Goal: Transaction & Acquisition: Purchase product/service

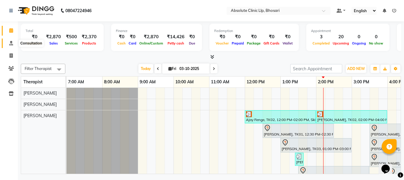
click at [11, 40] on span at bounding box center [11, 43] width 10 height 7
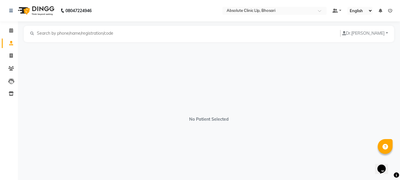
click at [43, 34] on input "text" at bounding box center [77, 33] width 82 height 7
click at [12, 52] on link "Invoice" at bounding box center [9, 56] width 14 height 10
select select "service"
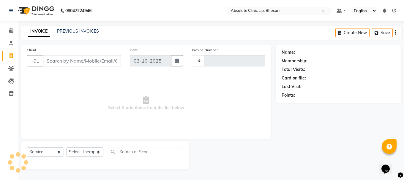
type input "2772"
select select "4706"
click at [67, 61] on input "Client" at bounding box center [82, 60] width 78 height 11
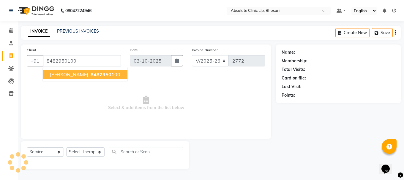
type input "8482950100"
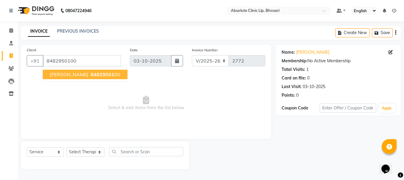
click at [91, 74] on span "84829501" at bounding box center [103, 75] width 24 height 6
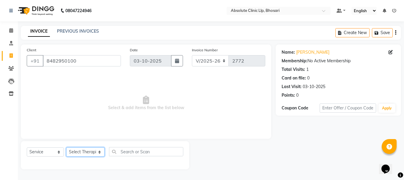
click at [92, 154] on select "Select Therapist Anita Gawli Dr.Bharati Patil Dr.Dhananjay Patil Dr.Rachana Hiv…" at bounding box center [85, 152] width 38 height 9
select select "27986"
click at [66, 148] on select "Select Therapist Anita Gawli Dr.Bharati Patil Dr.Dhananjay Patil Dr.Rachana Hiv…" at bounding box center [85, 152] width 38 height 9
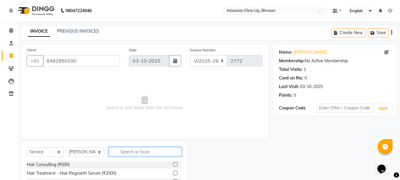
click at [121, 152] on input "text" at bounding box center [145, 151] width 73 height 9
type input "skin con"
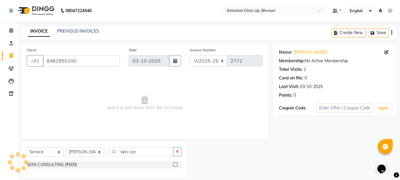
click at [112, 165] on div "SKIN CONSULTING (₹500)" at bounding box center [104, 164] width 155 height 7
click at [173, 164] on label at bounding box center [175, 165] width 4 height 4
click at [173, 164] on input "checkbox" at bounding box center [175, 165] width 4 height 4
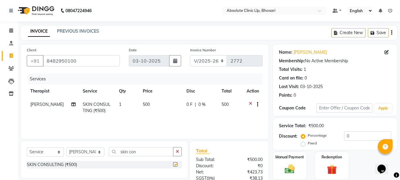
checkbox input "false"
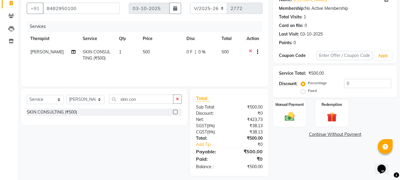
scroll to position [57, 0]
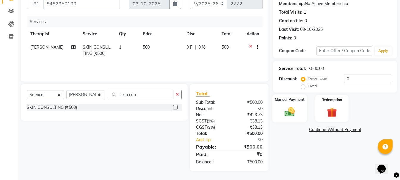
click at [294, 108] on img at bounding box center [289, 112] width 17 height 12
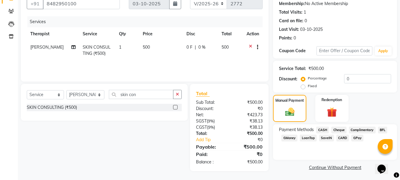
click at [356, 137] on span "GPay" at bounding box center [357, 138] width 12 height 7
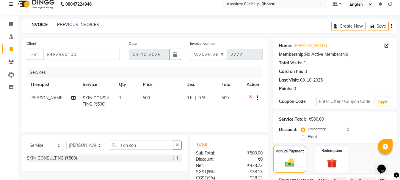
scroll to position [0, 0]
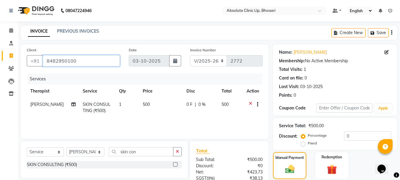
click at [100, 56] on input "8482950100" at bounding box center [81, 60] width 77 height 11
click at [249, 104] on icon at bounding box center [250, 105] width 3 height 7
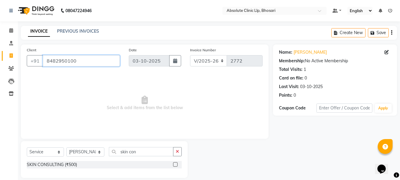
click at [106, 56] on input "8482950100" at bounding box center [81, 60] width 77 height 11
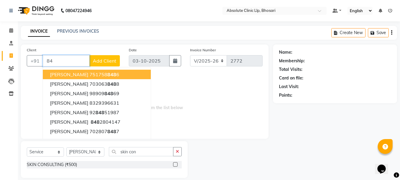
type input "8"
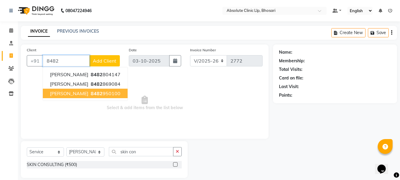
click at [106, 96] on ngb-highlight "8482 950100" at bounding box center [104, 94] width 31 height 6
type input "8482950100"
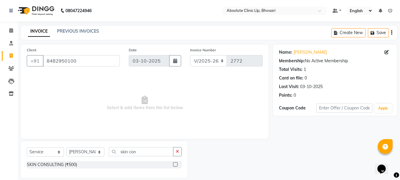
click at [176, 163] on label at bounding box center [175, 165] width 4 height 4
click at [176, 163] on input "checkbox" at bounding box center [175, 165] width 4 height 4
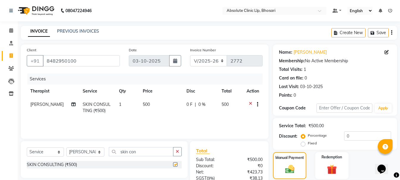
checkbox input "false"
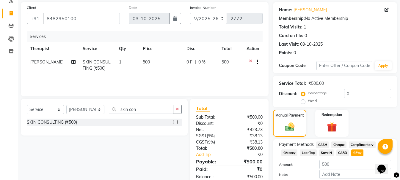
scroll to position [59, 0]
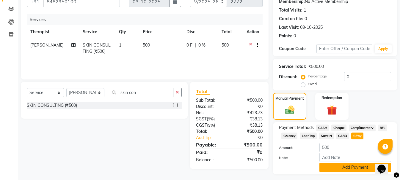
click at [335, 167] on button "Add Payment" at bounding box center [355, 167] width 72 height 9
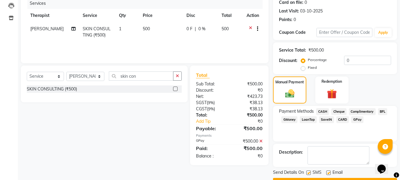
scroll to position [92, 0]
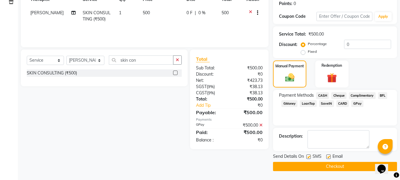
click at [331, 167] on button "Checkout" at bounding box center [335, 166] width 124 height 9
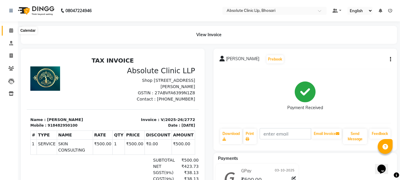
click at [12, 28] on span at bounding box center [11, 30] width 10 height 7
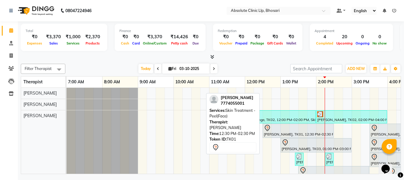
click at [300, 129] on div at bounding box center [298, 128] width 69 height 7
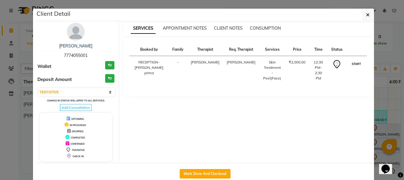
click at [359, 67] on button "START" at bounding box center [356, 63] width 12 height 7
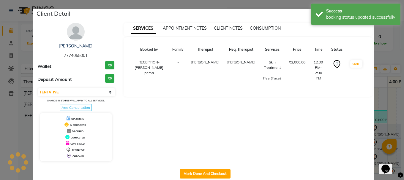
select select "1"
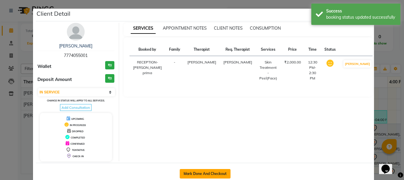
click at [217, 172] on button "Mark Done And Checkout" at bounding box center [205, 174] width 51 height 10
select select "4706"
select select "service"
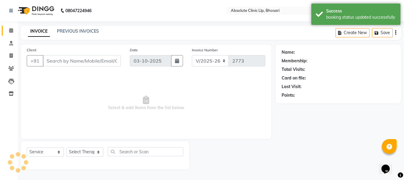
type input "7774055001"
select select "27986"
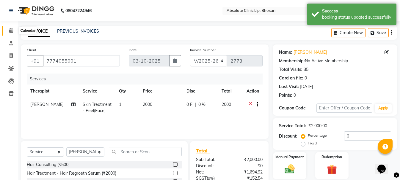
click at [10, 31] on icon at bounding box center [11, 30] width 4 height 4
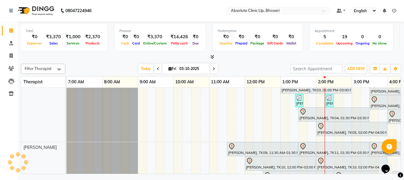
scroll to position [59, 0]
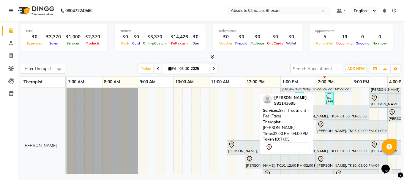
click at [341, 123] on div at bounding box center [351, 124] width 69 height 7
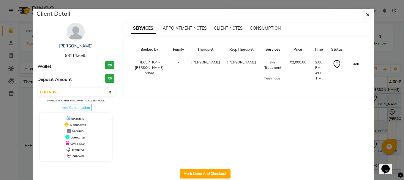
click at [350, 68] on button "START" at bounding box center [356, 63] width 12 height 7
select select "1"
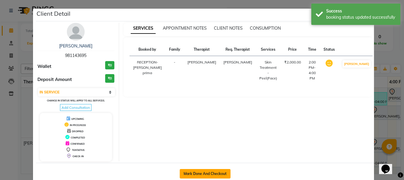
click at [187, 172] on button "Mark Done And Checkout" at bounding box center [205, 174] width 51 height 10
select select "service"
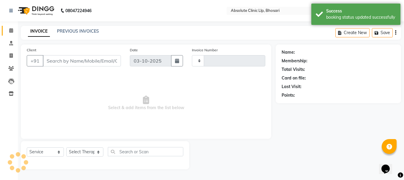
type input "2773"
select select "3"
select select "4706"
type input "981143695"
select select "27986"
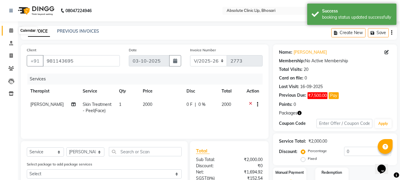
click at [8, 31] on span at bounding box center [11, 30] width 10 height 7
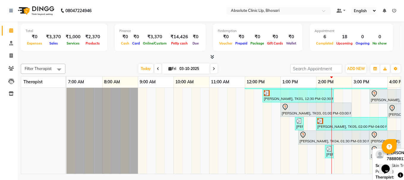
scroll to position [30, 0]
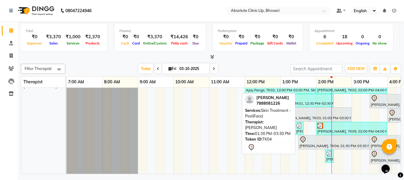
click at [319, 139] on div at bounding box center [334, 139] width 69 height 7
select select "7"
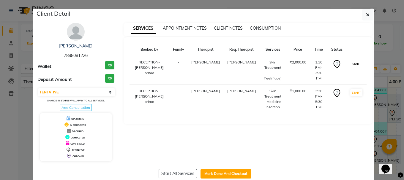
click at [353, 68] on button "START" at bounding box center [356, 63] width 12 height 7
select select "select"
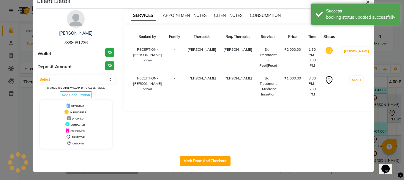
scroll to position [13, 0]
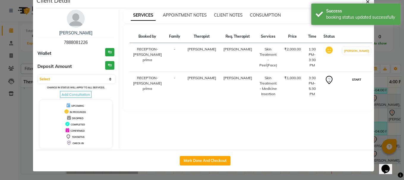
click at [352, 79] on button "START" at bounding box center [357, 79] width 12 height 7
select select "1"
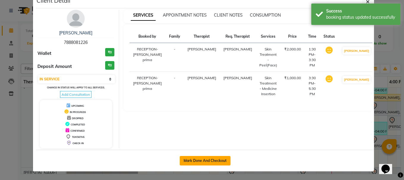
click at [201, 161] on button "Mark Done And Checkout" at bounding box center [205, 161] width 51 height 10
select select "service"
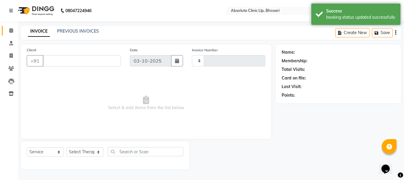
type input "2773"
select select "4706"
type input "7888081226"
select select "27986"
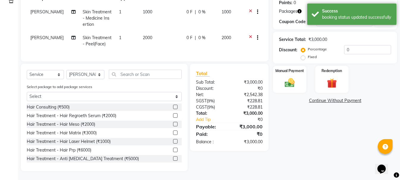
scroll to position [97, 0]
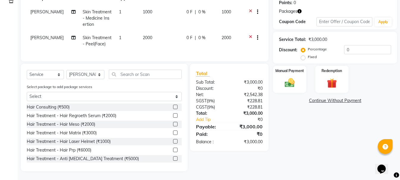
scroll to position [97, 0]
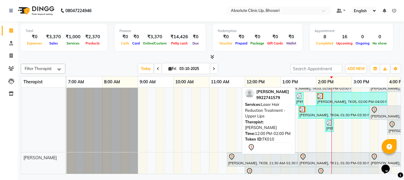
scroll to position [89, 0]
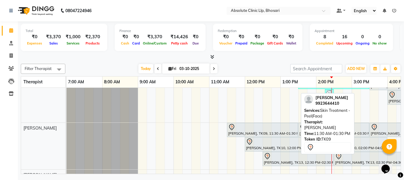
click at [264, 130] on div at bounding box center [262, 127] width 69 height 7
select select "7"
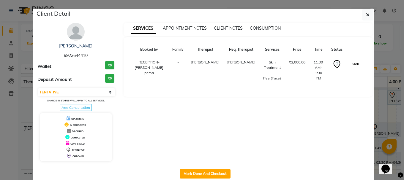
click at [352, 67] on button "START" at bounding box center [356, 63] width 12 height 7
select select "1"
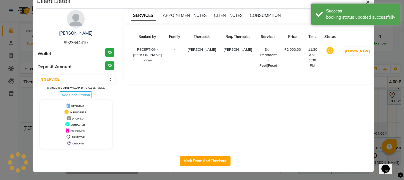
scroll to position [13, 0]
click at [221, 156] on div "Mark Done And Checkout" at bounding box center [205, 161] width 338 height 22
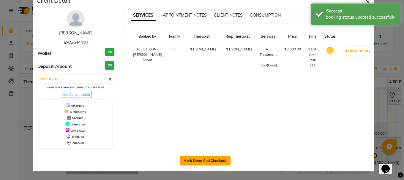
click at [219, 161] on button "Mark Done And Checkout" at bounding box center [205, 161] width 51 height 10
select select "4706"
select select "service"
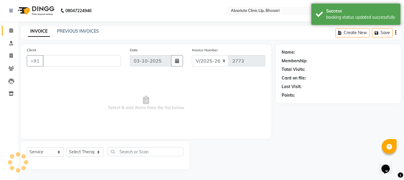
type input "9923644410"
select select "27987"
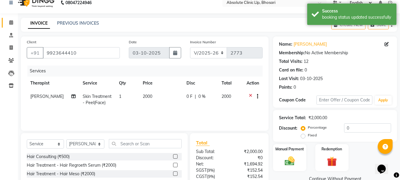
scroll to position [58, 0]
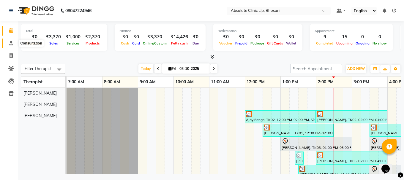
click at [10, 42] on icon at bounding box center [11, 43] width 4 height 4
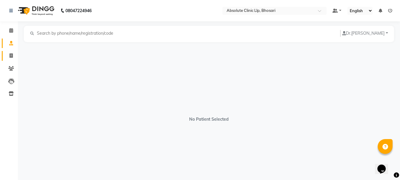
click at [12, 52] on link "Invoice" at bounding box center [9, 56] width 14 height 10
select select "4706"
select select "service"
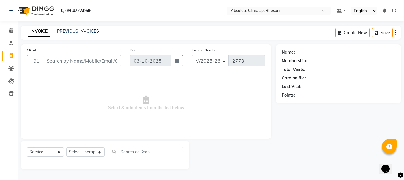
click at [89, 64] on input "Client" at bounding box center [82, 60] width 78 height 11
type input "7020892829"
click at [105, 59] on span "Add Client" at bounding box center [105, 61] width 23 height 6
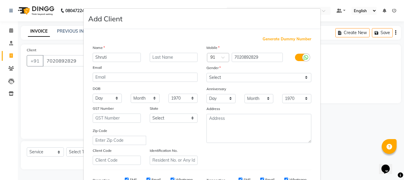
type input "Shruti"
click at [161, 58] on input "text" at bounding box center [174, 57] width 48 height 9
type input "[PERSON_NAME]"
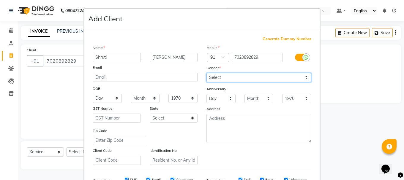
click at [239, 77] on select "Select Male Female Other Prefer Not To Say" at bounding box center [259, 77] width 105 height 9
select select "female"
click at [207, 73] on select "Select Male Female Other Prefer Not To Say" at bounding box center [259, 77] width 105 height 9
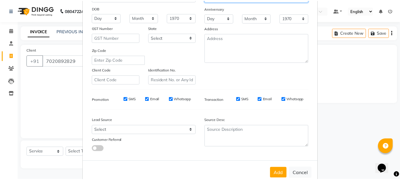
scroll to position [89, 0]
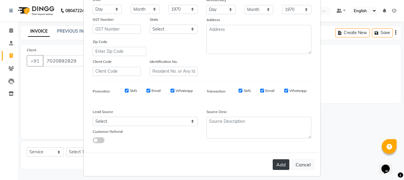
click at [279, 162] on button "Add" at bounding box center [281, 165] width 17 height 11
select select
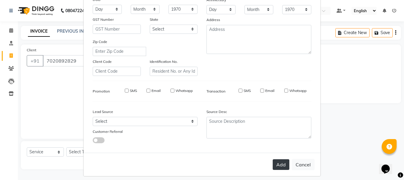
select select
checkbox input "false"
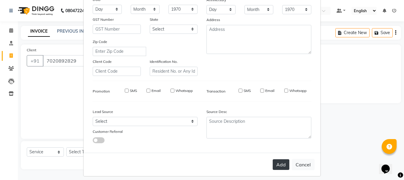
checkbox input "false"
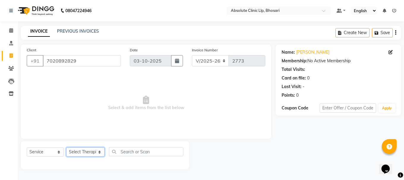
click at [81, 153] on select "Select Therapist Anita Gawli Dr.Bharati Patil Dr.Dhananjay Patil Dr.Rachana Hiv…" at bounding box center [85, 152] width 38 height 9
select select "27987"
click at [66, 148] on select "Select Therapist Anita Gawli Dr.Bharati Patil Dr.Dhananjay Patil Dr.Rachana Hiv…" at bounding box center [85, 152] width 38 height 9
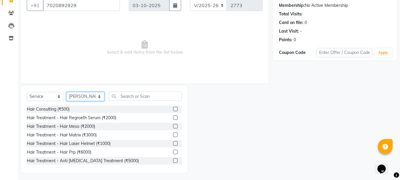
scroll to position [58, 0]
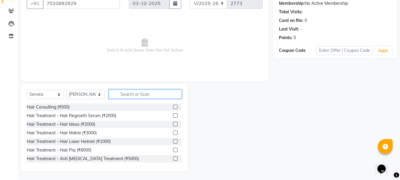
click at [129, 93] on input "text" at bounding box center [145, 94] width 73 height 9
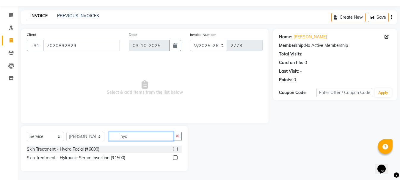
scroll to position [7, 0]
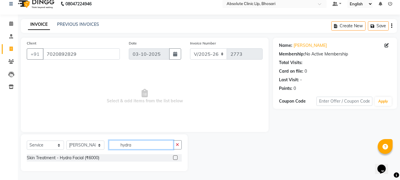
type input "hydra"
click at [176, 158] on label at bounding box center [175, 158] width 4 height 4
click at [176, 158] on input "checkbox" at bounding box center [175, 158] width 4 height 4
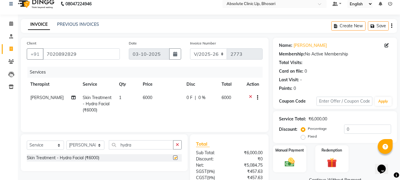
checkbox input "false"
click at [308, 136] on label "Fixed" at bounding box center [312, 136] width 9 height 5
click at [304, 136] on input "Fixed" at bounding box center [304, 137] width 4 height 4
radio input "true"
click at [355, 129] on input "0" at bounding box center [367, 129] width 47 height 9
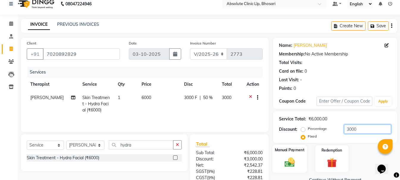
type input "3000"
click at [290, 159] on img at bounding box center [289, 163] width 17 height 12
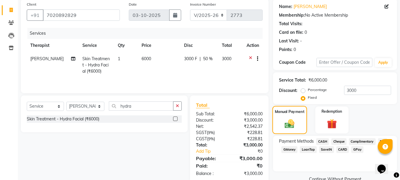
scroll to position [58, 0]
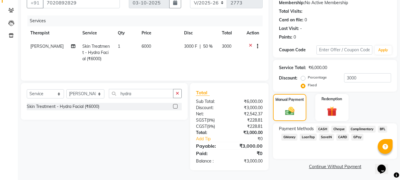
click at [319, 128] on span "CASH" at bounding box center [322, 129] width 13 height 7
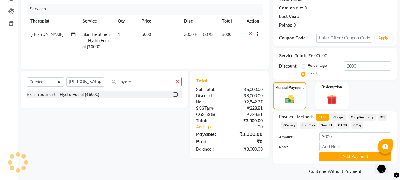
scroll to position [75, 0]
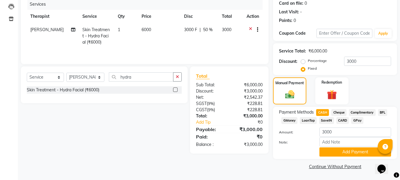
click at [327, 151] on button "Add Payment" at bounding box center [355, 152] width 72 height 9
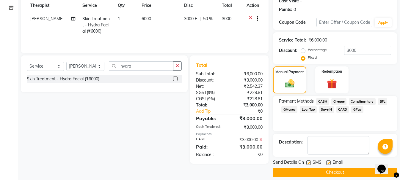
scroll to position [92, 0]
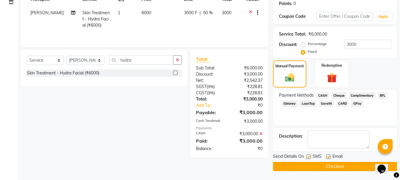
click at [323, 94] on span "CASH" at bounding box center [322, 95] width 13 height 7
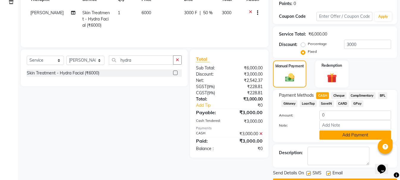
click at [330, 135] on button "Add Payment" at bounding box center [355, 135] width 72 height 9
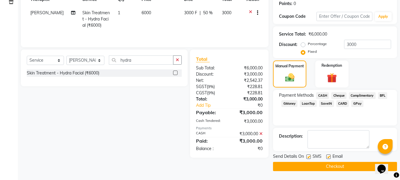
click at [325, 165] on button "Checkout" at bounding box center [335, 166] width 124 height 9
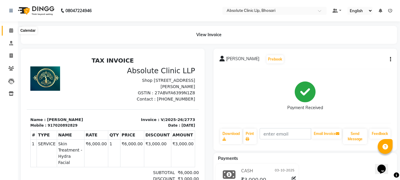
click at [12, 29] on icon at bounding box center [11, 30] width 4 height 4
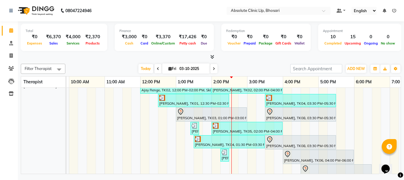
scroll to position [30, 114]
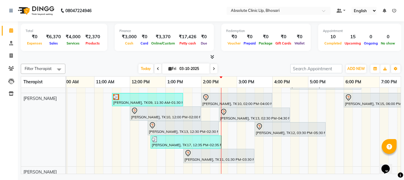
click at [171, 65] on span "Fri 03-10-2025" at bounding box center [186, 69] width 48 height 10
click at [211, 66] on span at bounding box center [213, 68] width 7 height 9
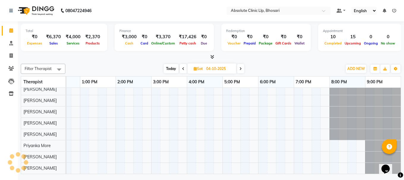
click at [242, 70] on span at bounding box center [240, 68] width 7 height 9
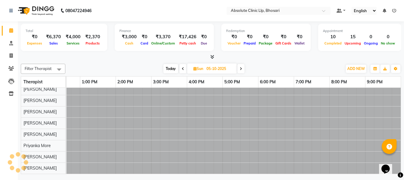
click at [242, 70] on icon at bounding box center [241, 69] width 2 height 4
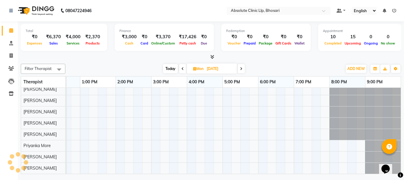
click at [242, 70] on icon at bounding box center [241, 69] width 2 height 4
click at [242, 70] on span at bounding box center [240, 68] width 7 height 9
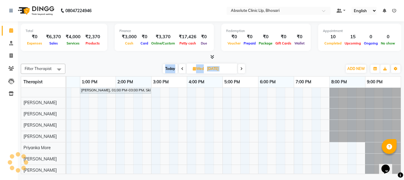
click at [241, 70] on icon at bounding box center [241, 69] width 2 height 4
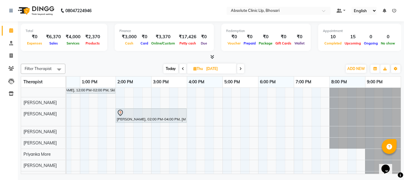
click at [241, 70] on icon at bounding box center [241, 69] width 2 height 4
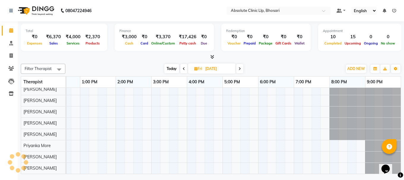
click at [241, 70] on span at bounding box center [239, 68] width 7 height 9
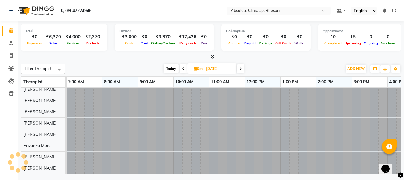
click at [241, 70] on icon at bounding box center [241, 69] width 2 height 4
type input "13-10-2025"
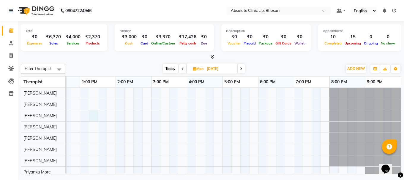
click at [93, 113] on div at bounding box center [133, 144] width 535 height 113
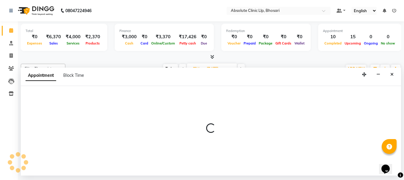
select select "27986"
select select "tentative"
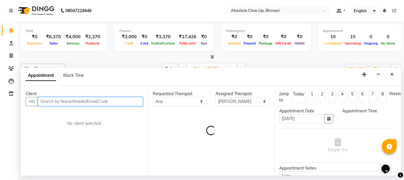
select select "795"
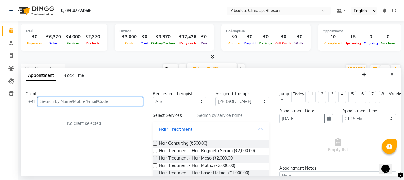
click at [92, 100] on input "text" at bounding box center [90, 101] width 105 height 9
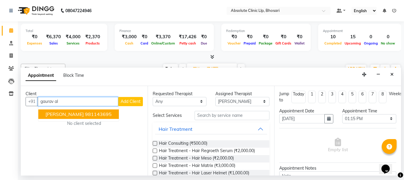
click at [91, 114] on ngb-highlight "981143695" at bounding box center [98, 114] width 27 height 6
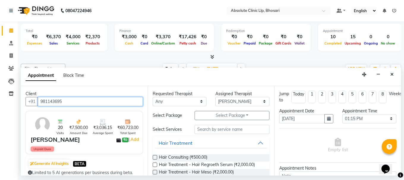
type input "981143695"
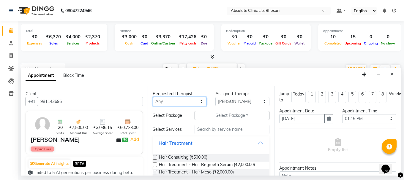
click at [163, 99] on select "Any Anita Gawli Dr.Bharati Patil Dr.Dhananjay Patil Dr.Rachana Hivarkar Neha Ro…" at bounding box center [180, 101] width 54 height 9
select select "27986"
click at [153, 97] on select "Any Anita Gawli Dr.Bharati Patil Dr.Dhananjay Patil Dr.Rachana Hivarkar Neha Ro…" at bounding box center [180, 101] width 54 height 9
click at [254, 144] on button "Hair Treatment" at bounding box center [211, 143] width 112 height 11
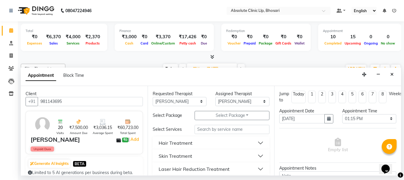
click at [223, 155] on button "Skin Treatment" at bounding box center [211, 156] width 112 height 11
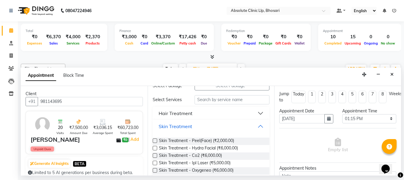
scroll to position [59, 0]
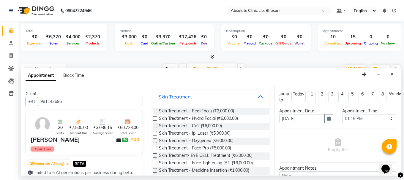
click at [155, 109] on label at bounding box center [155, 111] width 4 height 4
click at [155, 110] on input "checkbox" at bounding box center [155, 112] width 4 height 4
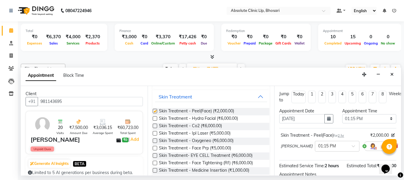
checkbox input "false"
click at [377, 119] on select "Select 08:00 AM 08:15 AM 08:30 AM 08:45 AM 09:00 AM 09:15 AM 09:30 AM 09:45 AM …" at bounding box center [369, 118] width 54 height 9
select select "720"
click at [342, 114] on select "Select 08:00 AM 08:15 AM 08:30 AM 08:45 AM 09:00 AM 09:15 AM 09:30 AM 09:45 AM …" at bounding box center [369, 118] width 54 height 9
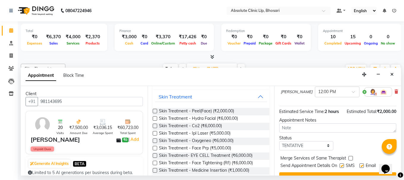
scroll to position [77, 0]
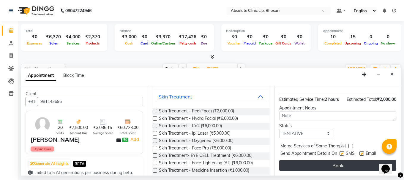
click at [353, 162] on button "Book" at bounding box center [337, 165] width 117 height 11
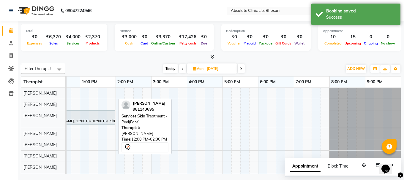
click at [80, 111] on link "Gaurav Alhat, 12:00 PM-02:00 PM, Skin Treatment - Peel(Face)" at bounding box center [79, 118] width 71 height 14
select select "7"
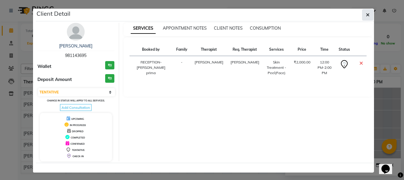
click at [367, 15] on icon "button" at bounding box center [368, 14] width 4 height 5
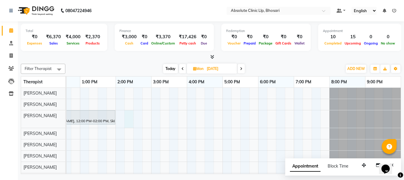
click at [128, 121] on div "Gaurav Alhat, 12:00 PM-02:00 PM, Skin Treatment - Peel(Face)" at bounding box center [133, 147] width 535 height 119
select select "27986"
select select "tentative"
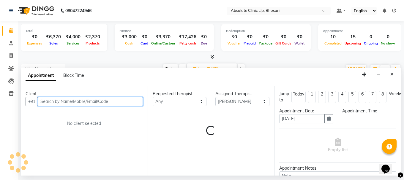
select select "855"
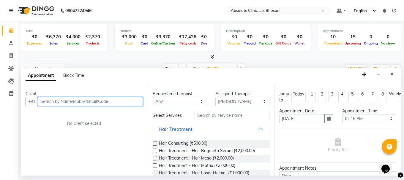
click at [129, 105] on input "text" at bounding box center [90, 101] width 105 height 9
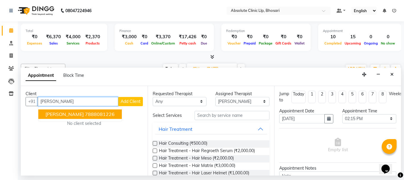
click at [101, 116] on ngb-highlight "7888081226" at bounding box center [100, 114] width 30 height 6
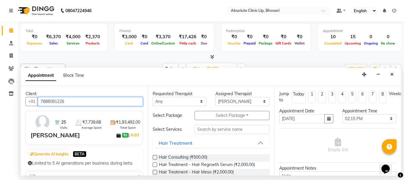
type input "7888081226"
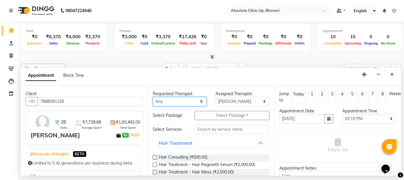
click at [178, 100] on select "Any Anita Gawli Dr.Bharati Patil Dr.Dhananjay Patil Dr.Rachana Hivarkar Neha Ro…" at bounding box center [180, 101] width 54 height 9
select select "27986"
click at [153, 97] on select "Any Anita Gawli Dr.Bharati Patil Dr.Dhananjay Patil Dr.Rachana Hivarkar Neha Ro…" at bounding box center [180, 101] width 54 height 9
click at [257, 141] on button "Hair Treatment" at bounding box center [211, 143] width 112 height 11
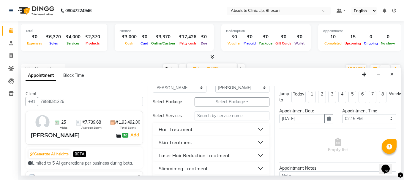
scroll to position [0, 0]
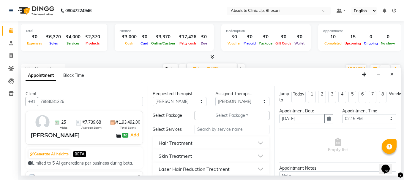
click at [253, 155] on button "Skin Treatment" at bounding box center [211, 156] width 112 height 11
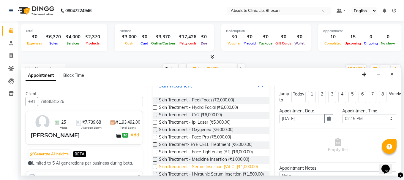
scroll to position [89, 0]
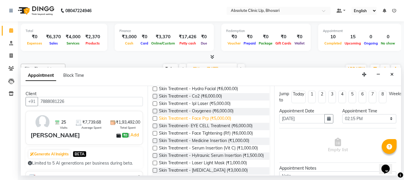
click at [221, 119] on span "Skin Treatment - Face Prp (₹5,000.00)" at bounding box center [195, 119] width 72 height 7
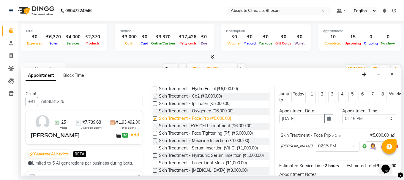
checkbox input "false"
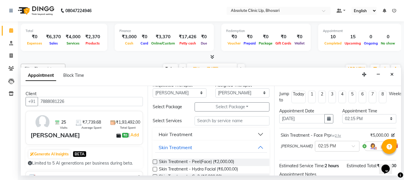
scroll to position [0, 0]
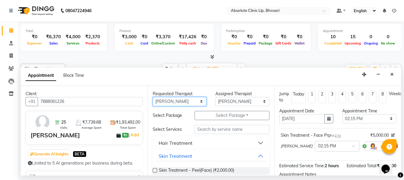
click at [188, 101] on select "Any Anita Gawli Dr.Bharati Patil Dr.Dhananjay Patil Dr.Rachana Hivarkar Neha Ro…" at bounding box center [180, 101] width 54 height 9
select select "28331"
click at [153, 97] on select "Any Anita Gawli Dr.Bharati Patil Dr.Dhananjay Patil Dr.Rachana Hivarkar Neha Ro…" at bounding box center [180, 101] width 54 height 9
select select "28331"
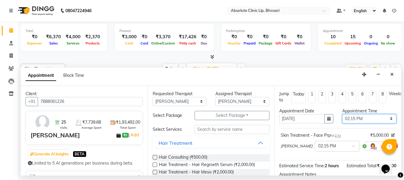
click at [349, 116] on select "Select 08:00 AM 08:15 AM 08:30 AM 08:45 AM 09:00 AM 09:15 AM 09:30 AM 09:45 AM …" at bounding box center [369, 118] width 54 height 9
select select "780"
click at [342, 114] on select "Select 08:00 AM 08:15 AM 08:30 AM 08:45 AM 09:00 AM 09:15 AM 09:30 AM 09:45 AM …" at bounding box center [369, 118] width 54 height 9
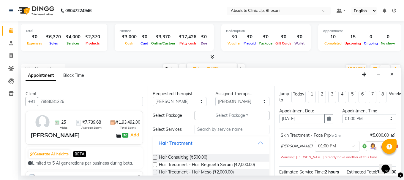
click at [256, 143] on button "Hair Treatment" at bounding box center [211, 143] width 112 height 11
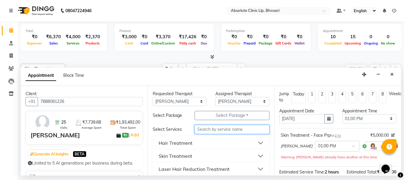
click at [236, 131] on input "text" at bounding box center [232, 129] width 75 height 9
type input "s"
type input "S"
click at [255, 141] on button "Hair Treatment" at bounding box center [211, 143] width 112 height 11
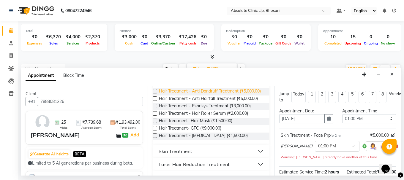
scroll to position [119, 0]
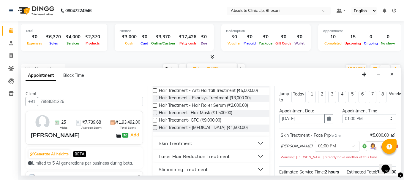
click at [237, 147] on button "Skin Treatment" at bounding box center [211, 143] width 112 height 11
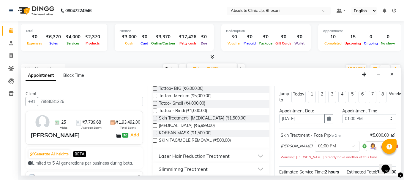
scroll to position [446, 0]
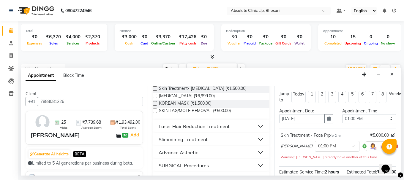
click at [234, 158] on button "Advance Asthetic" at bounding box center [211, 152] width 112 height 11
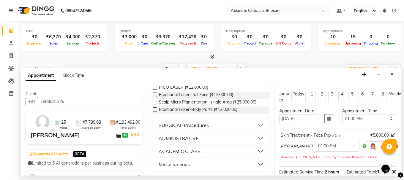
scroll to position [617, 0]
click at [236, 129] on button "SURGICAL Procedures" at bounding box center [211, 125] width 112 height 11
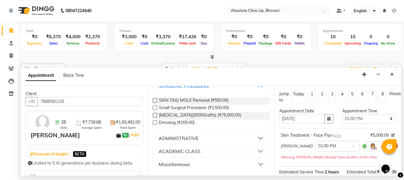
scroll to position [656, 0]
click at [235, 137] on button "ADMINISTRATIVE" at bounding box center [211, 138] width 112 height 11
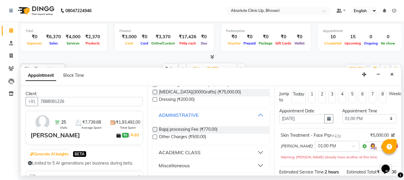
scroll to position [681, 0]
click at [230, 155] on button "ACADEMIC CLASS" at bounding box center [211, 151] width 112 height 11
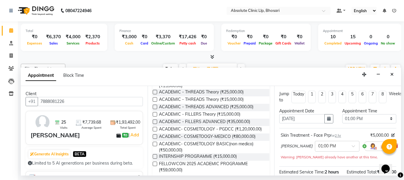
scroll to position [795, 0]
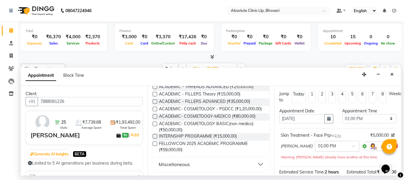
click at [226, 159] on div "Miscellaneous" at bounding box center [211, 164] width 117 height 13
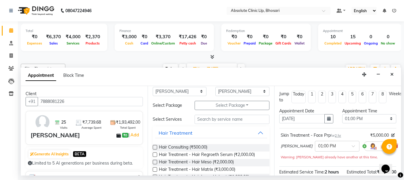
scroll to position [0, 0]
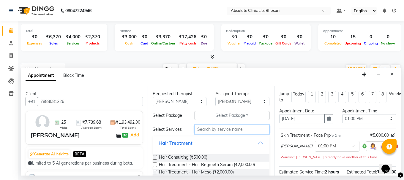
click at [219, 127] on input "text" at bounding box center [232, 129] width 75 height 9
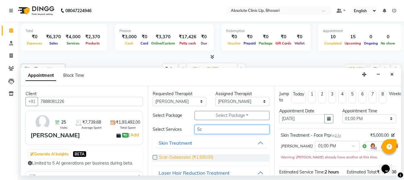
type input "Sc"
click at [205, 156] on span "Scar-Subsession (₹1,500.00)" at bounding box center [186, 158] width 54 height 7
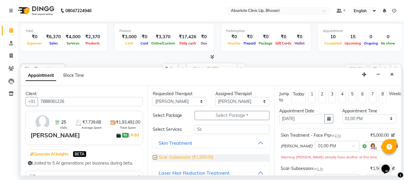
checkbox input "false"
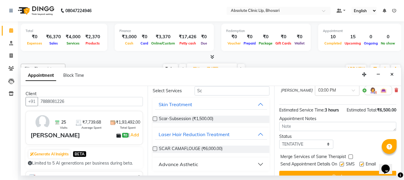
scroll to position [111, 0]
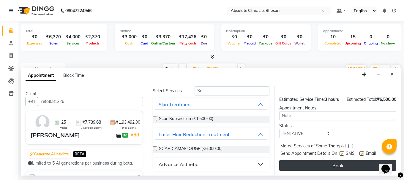
click at [346, 162] on button "Book" at bounding box center [337, 165] width 117 height 11
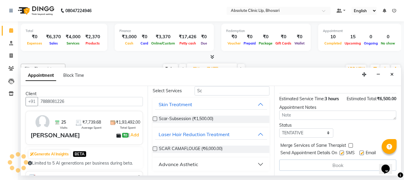
scroll to position [0, 0]
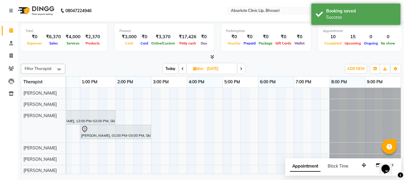
click at [168, 69] on span "Today" at bounding box center [170, 68] width 15 height 9
type input "03-10-2025"
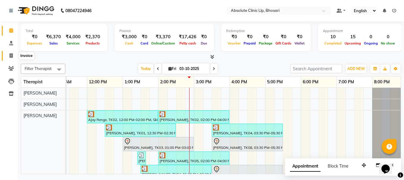
click at [11, 55] on icon at bounding box center [11, 55] width 3 height 4
select select "4706"
select select "service"
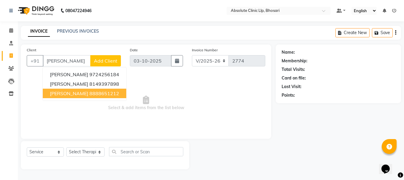
click at [57, 91] on span "[PERSON_NAME]" at bounding box center [69, 94] width 38 height 6
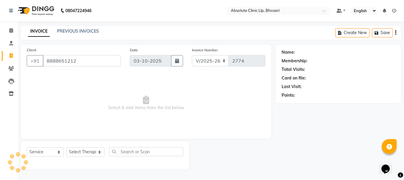
type input "8888651212"
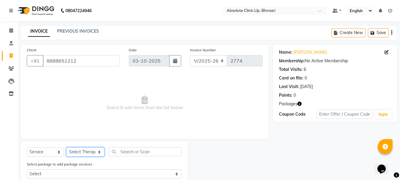
click at [94, 154] on select "Select Therapist Anita Gawli Dr.Bharati Patil Dr.Dhananjay Patil Dr.Rachana Hiv…" at bounding box center [85, 152] width 38 height 9
select select "27983"
click at [66, 148] on select "Select Therapist Anita Gawli Dr.Bharati Patil Dr.Dhananjay Patil Dr.Rachana Hiv…" at bounding box center [85, 152] width 38 height 9
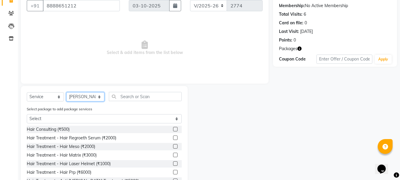
scroll to position [59, 0]
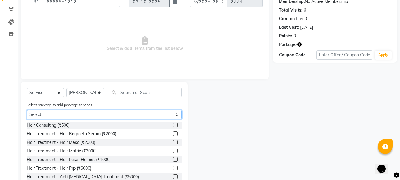
click at [178, 116] on select "Select ShubhamKotwal-LHR" at bounding box center [104, 114] width 155 height 9
select select "1: Object"
click at [27, 119] on select "Select ShubhamKotwal-LHR" at bounding box center [104, 114] width 155 height 9
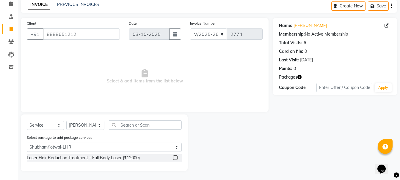
click at [177, 159] on label at bounding box center [175, 158] width 4 height 4
click at [177, 159] on input "checkbox" at bounding box center [175, 158] width 4 height 4
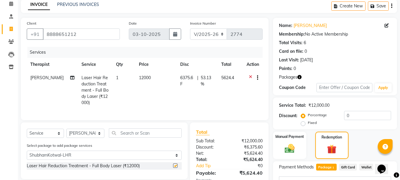
checkbox input "false"
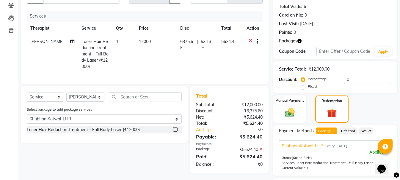
scroll to position [113, 0]
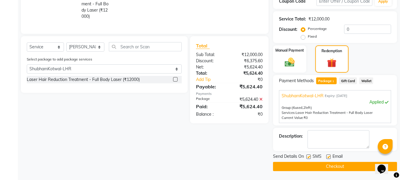
click at [340, 164] on button "Checkout" at bounding box center [335, 166] width 124 height 9
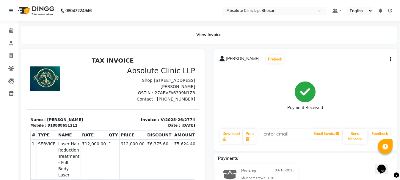
click at [35, 13] on img at bounding box center [35, 10] width 41 height 17
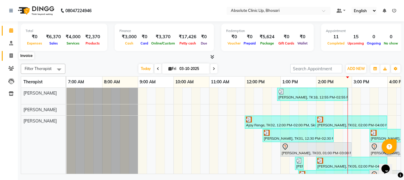
click at [12, 56] on icon at bounding box center [11, 55] width 3 height 4
select select "4706"
select select "service"
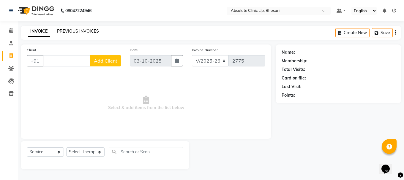
click at [85, 31] on link "PREVIOUS INVOICES" at bounding box center [78, 31] width 42 height 5
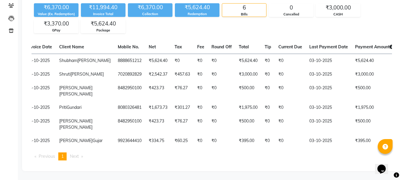
scroll to position [0, 39]
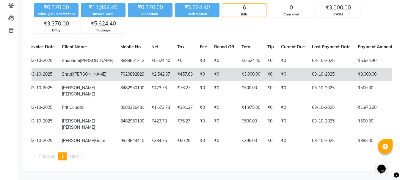
click at [59, 68] on td "Shruti Londhe" at bounding box center [87, 75] width 59 height 14
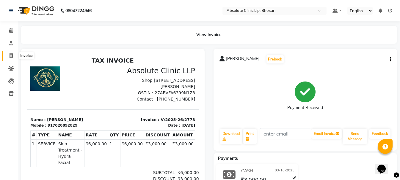
click at [13, 58] on icon at bounding box center [11, 55] width 3 height 4
select select "4706"
select select "service"
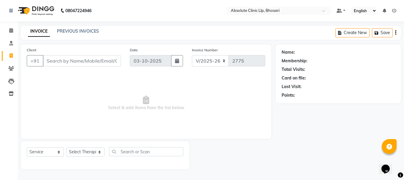
click at [53, 62] on input "Client" at bounding box center [82, 60] width 78 height 11
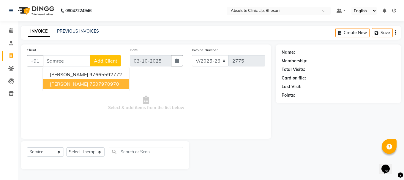
click at [86, 86] on span "Samreen Sayyed" at bounding box center [69, 84] width 38 height 6
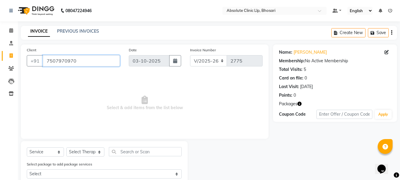
click at [84, 64] on input "7507970970" at bounding box center [81, 60] width 77 height 11
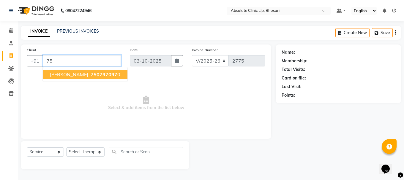
type input "7"
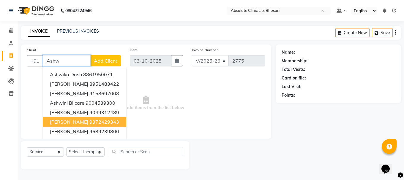
click at [77, 126] on button "Ashwini Khomane 9372429343" at bounding box center [85, 122] width 84 height 10
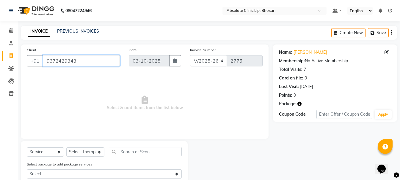
click at [89, 62] on input "9372429343" at bounding box center [81, 60] width 77 height 11
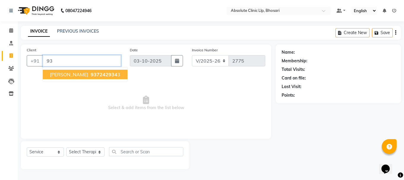
type input "9"
click at [97, 78] on button "Ajay Renge 8668895752" at bounding box center [85, 75] width 84 height 10
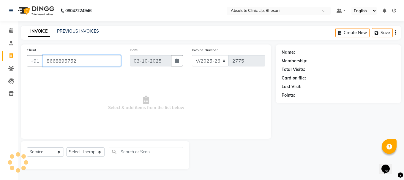
type input "8668895752"
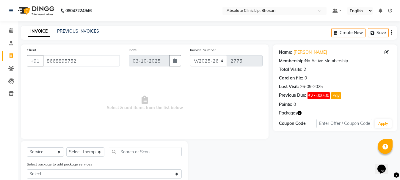
click at [41, 12] on img at bounding box center [35, 10] width 41 height 17
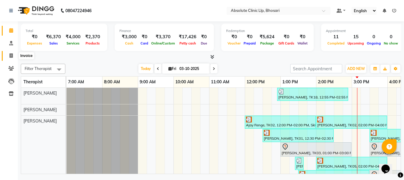
click at [11, 57] on icon at bounding box center [11, 55] width 3 height 4
select select "4706"
select select "service"
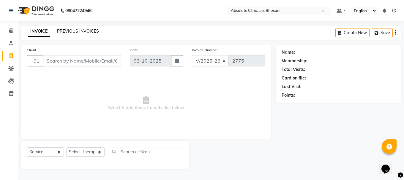
click at [78, 34] on link "PREVIOUS INVOICES" at bounding box center [78, 31] width 42 height 5
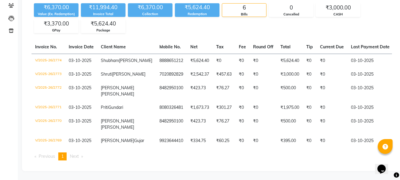
scroll to position [85, 0]
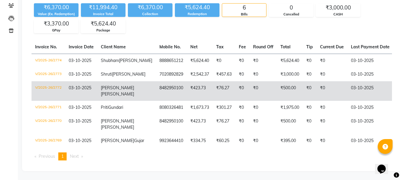
click at [113, 92] on span "[PERSON_NAME]" at bounding box center [117, 94] width 33 height 5
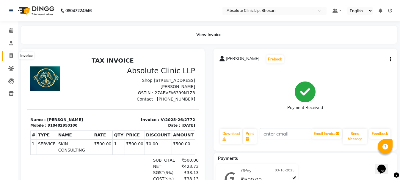
click at [11, 56] on icon at bounding box center [11, 55] width 3 height 4
select select "4706"
select select "service"
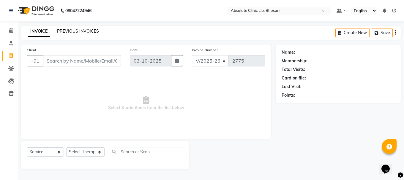
click at [84, 32] on link "PREVIOUS INVOICES" at bounding box center [78, 31] width 42 height 5
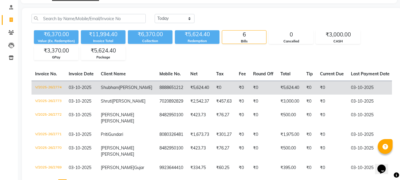
scroll to position [85, 0]
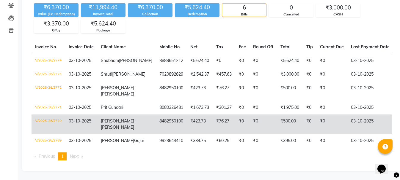
click at [121, 115] on td "[PERSON_NAME]" at bounding box center [126, 125] width 59 height 20
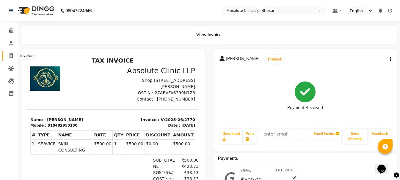
click at [12, 56] on icon at bounding box center [11, 55] width 3 height 4
select select "service"
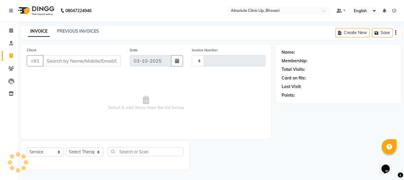
type input "2775"
select select "4706"
click at [76, 31] on link "PREVIOUS INVOICES" at bounding box center [78, 31] width 42 height 5
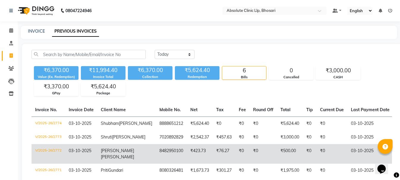
click at [156, 164] on td "8482950100" at bounding box center [171, 154] width 31 height 20
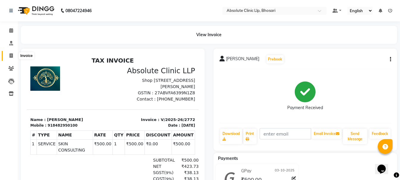
click at [14, 55] on span at bounding box center [11, 56] width 10 height 7
select select "4706"
select select "service"
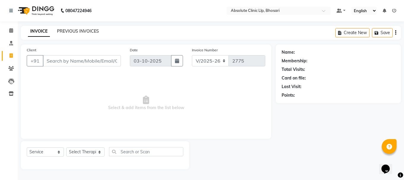
click at [77, 31] on link "PREVIOUS INVOICES" at bounding box center [78, 31] width 42 height 5
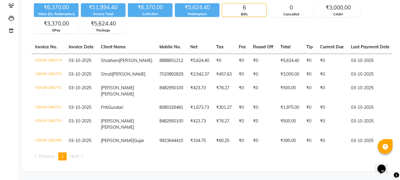
scroll to position [85, 0]
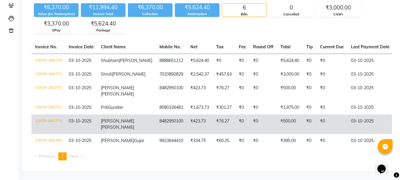
click at [156, 115] on td "8482950100" at bounding box center [171, 125] width 31 height 20
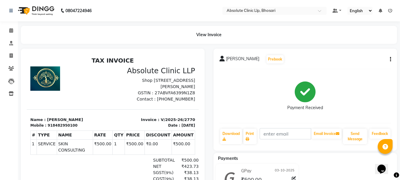
click at [36, 12] on img at bounding box center [35, 10] width 41 height 17
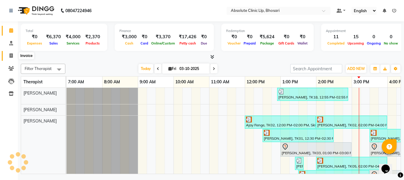
click at [10, 57] on icon at bounding box center [11, 55] width 3 height 4
select select "4706"
select select "service"
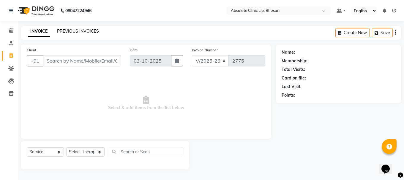
click at [70, 30] on link "PREVIOUS INVOICES" at bounding box center [78, 31] width 42 height 5
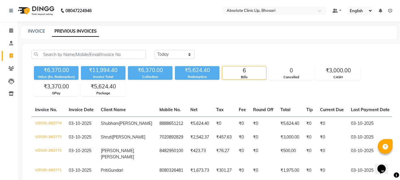
click at [45, 13] on img at bounding box center [35, 10] width 41 height 17
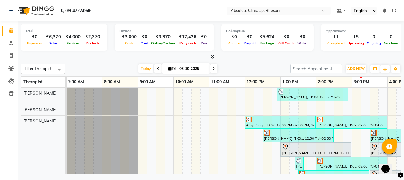
click at [248, 62] on div "Filter Therapist Select All [PERSON_NAME] [PERSON_NAME] [PERSON_NAME] [PERSON_N…" at bounding box center [211, 118] width 380 height 113
click at [221, 44] on div "Redemption ₹0 Voucher ₹0 Prepaid ₹5,624 Package ₹0 Gift Cards ₹0 Wallet" at bounding box center [267, 37] width 92 height 27
click at [93, 61] on div "Total ₹0 Expenses ₹6,370 Sales ₹4,000 Services ₹2,370 Products Finance ₹3,000 C…" at bounding box center [211, 98] width 386 height 155
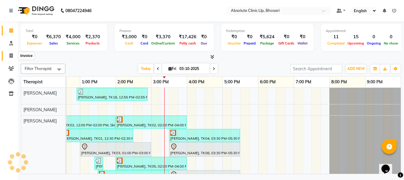
click at [12, 57] on icon at bounding box center [11, 55] width 3 height 4
select select "service"
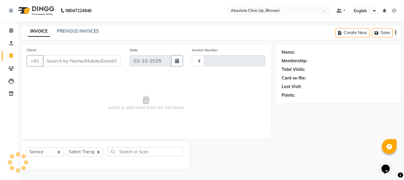
type input "2775"
select select "4706"
click at [81, 31] on link "PREVIOUS INVOICES" at bounding box center [78, 31] width 42 height 5
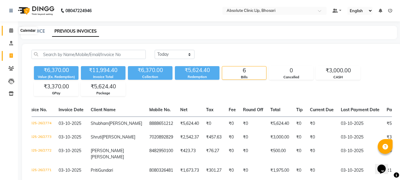
click at [10, 31] on icon at bounding box center [11, 30] width 4 height 4
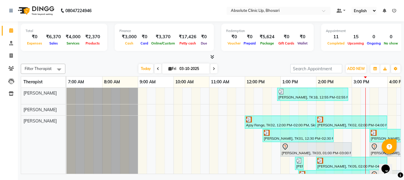
scroll to position [0, 201]
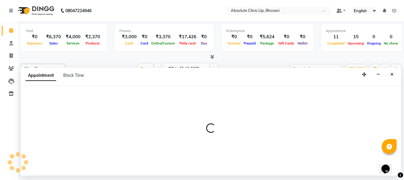
select select "27983"
select select "930"
select select "tentative"
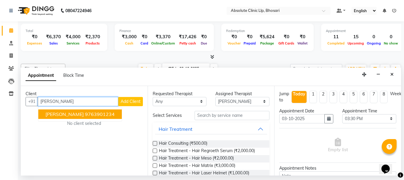
click at [75, 112] on span "[PERSON_NAME]" at bounding box center [64, 114] width 38 height 6
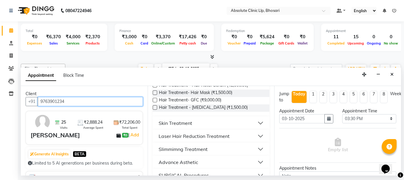
scroll to position [178, 0]
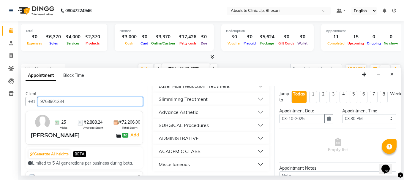
type input "9763901234"
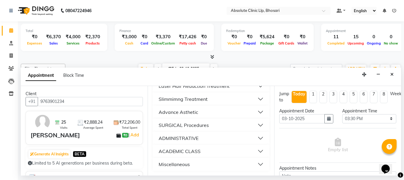
click at [212, 105] on button "Slimmimng Treatment" at bounding box center [211, 99] width 112 height 11
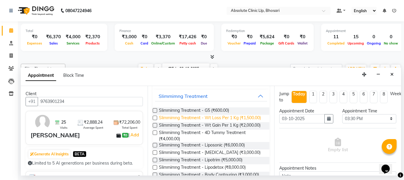
click at [195, 122] on span "Slimmimng Treatment - Wt Loss Per 1 Kg (₹1,500.00)" at bounding box center [210, 118] width 102 height 7
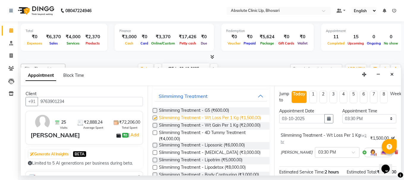
checkbox input "false"
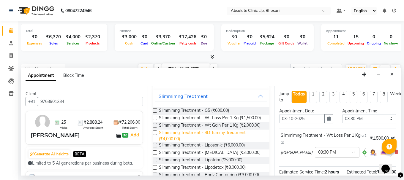
click at [199, 142] on span "Slimmimng Treatment - 4D Tummy Treatment (₹4,000.00)" at bounding box center [212, 136] width 106 height 12
checkbox input "false"
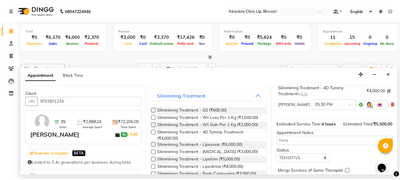
scroll to position [117, 0]
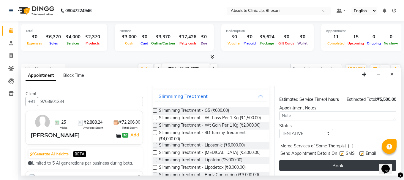
click at [349, 163] on button "Book" at bounding box center [337, 165] width 117 height 11
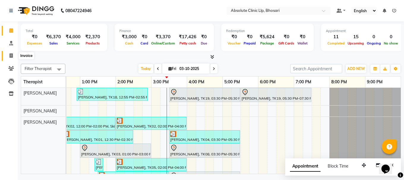
click at [9, 56] on span at bounding box center [11, 56] width 10 height 7
select select "4706"
select select "service"
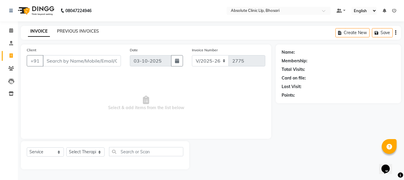
click at [73, 31] on link "PREVIOUS INVOICES" at bounding box center [78, 31] width 42 height 5
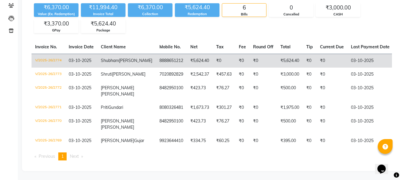
scroll to position [85, 0]
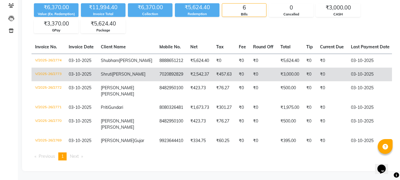
click at [235, 68] on td "₹0" at bounding box center [242, 75] width 14 height 14
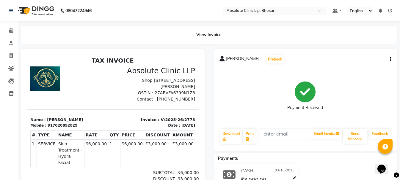
click at [81, 97] on div at bounding box center [70, 85] width 86 height 36
click at [67, 94] on div at bounding box center [70, 85] width 86 height 36
click at [99, 91] on div at bounding box center [70, 85] width 86 height 36
click at [105, 100] on div at bounding box center [70, 85] width 86 height 36
click at [46, 9] on img at bounding box center [35, 10] width 41 height 17
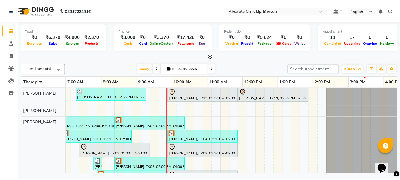
scroll to position [0, 201]
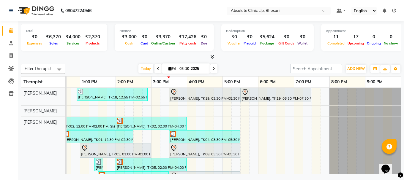
click at [106, 67] on div "[DATE] [DATE]" at bounding box center [177, 68] width 219 height 9
click at [11, 57] on icon at bounding box center [11, 55] width 3 height 4
select select "4706"
select select "service"
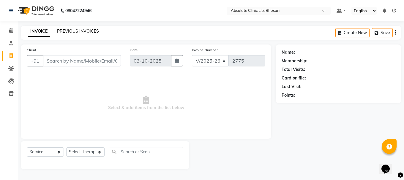
click at [77, 29] on link "PREVIOUS INVOICES" at bounding box center [78, 31] width 42 height 5
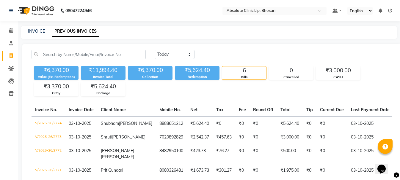
click at [41, 9] on img at bounding box center [35, 10] width 41 height 17
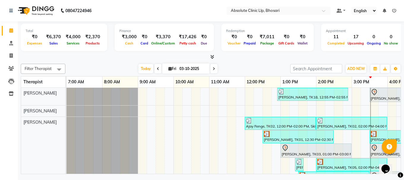
click at [134, 62] on div "Filter Therapist Select All [PERSON_NAME] [PERSON_NAME] [PERSON_NAME] [PERSON_N…" at bounding box center [211, 118] width 380 height 113
click at [14, 56] on span at bounding box center [11, 56] width 10 height 7
select select "4706"
select select "service"
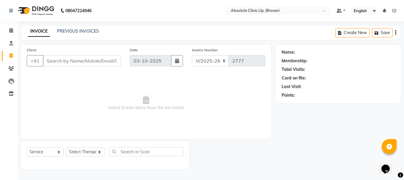
click at [154, 39] on div "INVOICE PREVIOUS INVOICES Create New Save" at bounding box center [211, 33] width 380 height 14
click at [48, 10] on img at bounding box center [35, 10] width 41 height 17
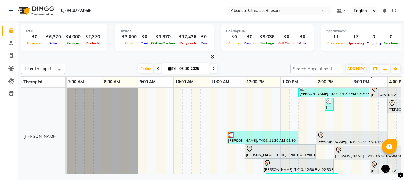
scroll to position [89, 0]
